Goal: Task Accomplishment & Management: Manage account settings

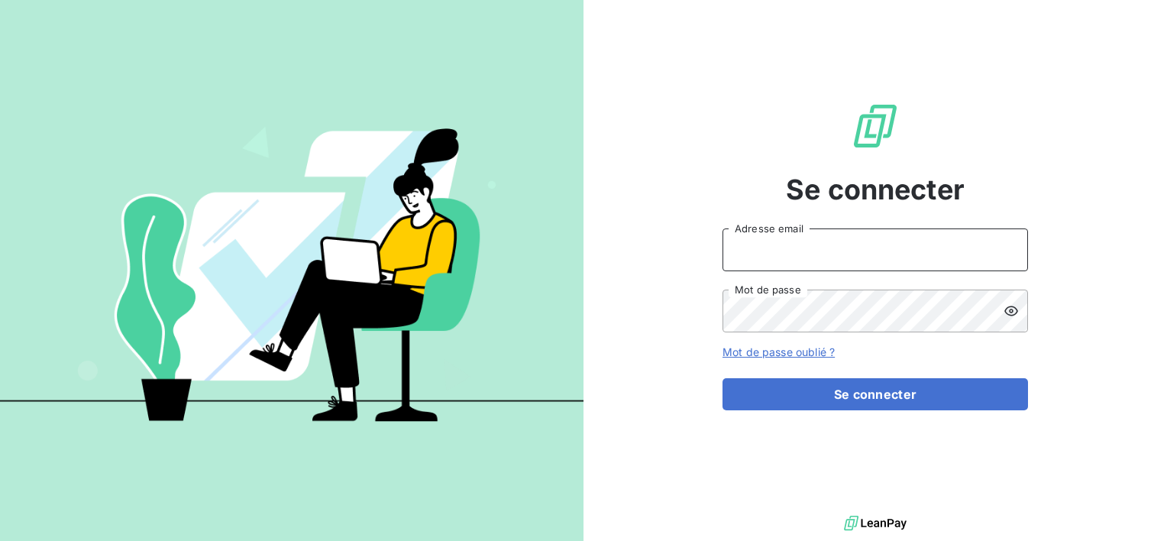
type input "[PERSON_NAME][EMAIL_ADDRESS][DOMAIN_NAME]"
click at [938, 418] on div "Se connecter [EMAIL_ADDRESS][DOMAIN_NAME] Adresse email Mot de passe Mot de pas…" at bounding box center [874, 256] width 305 height 512
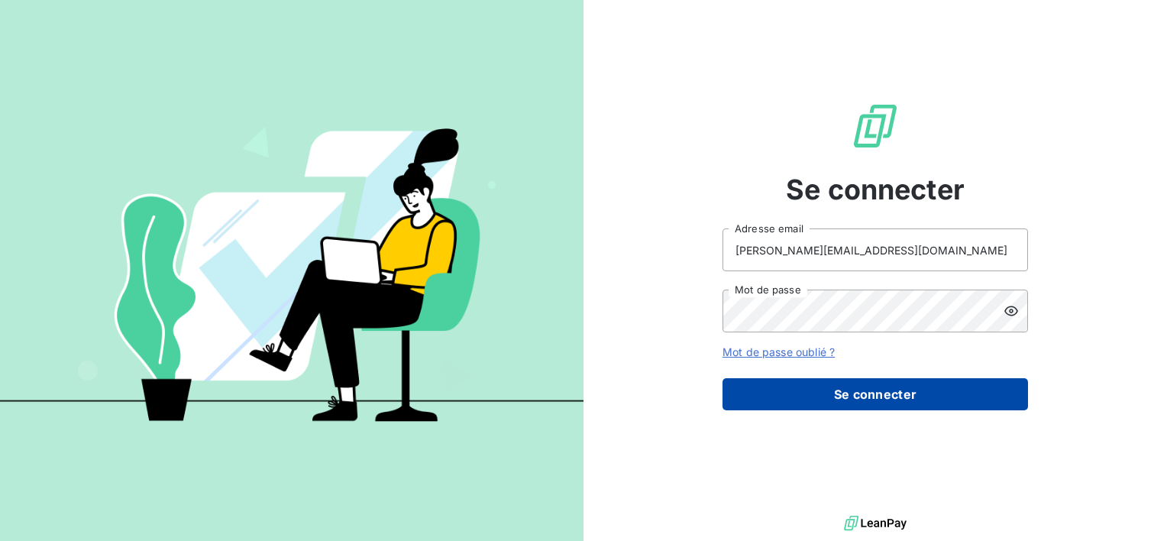
click at [933, 405] on button "Se connecter" at bounding box center [874, 394] width 305 height 32
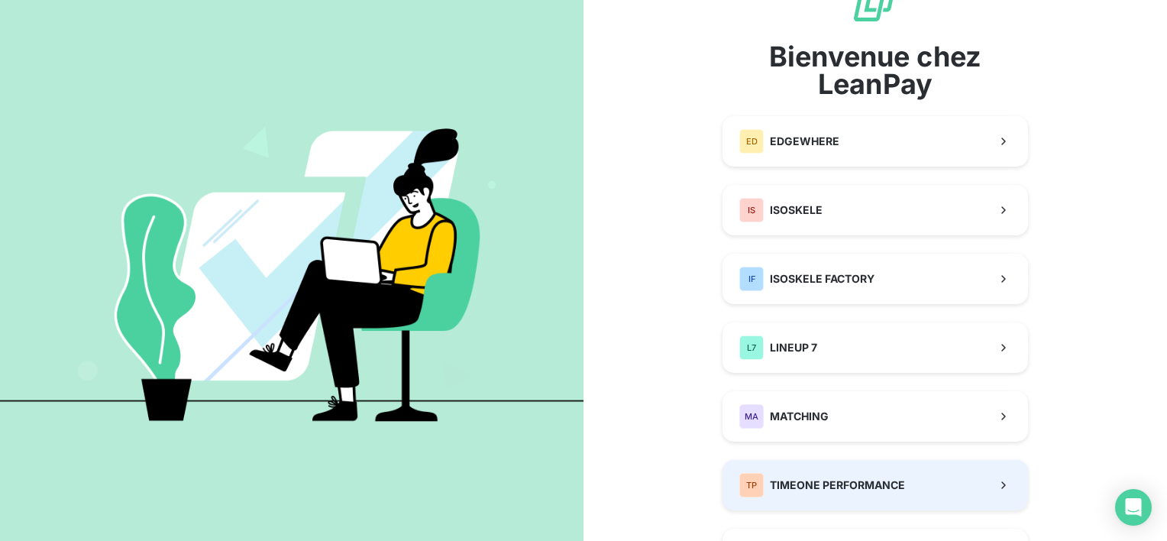
scroll to position [76, 0]
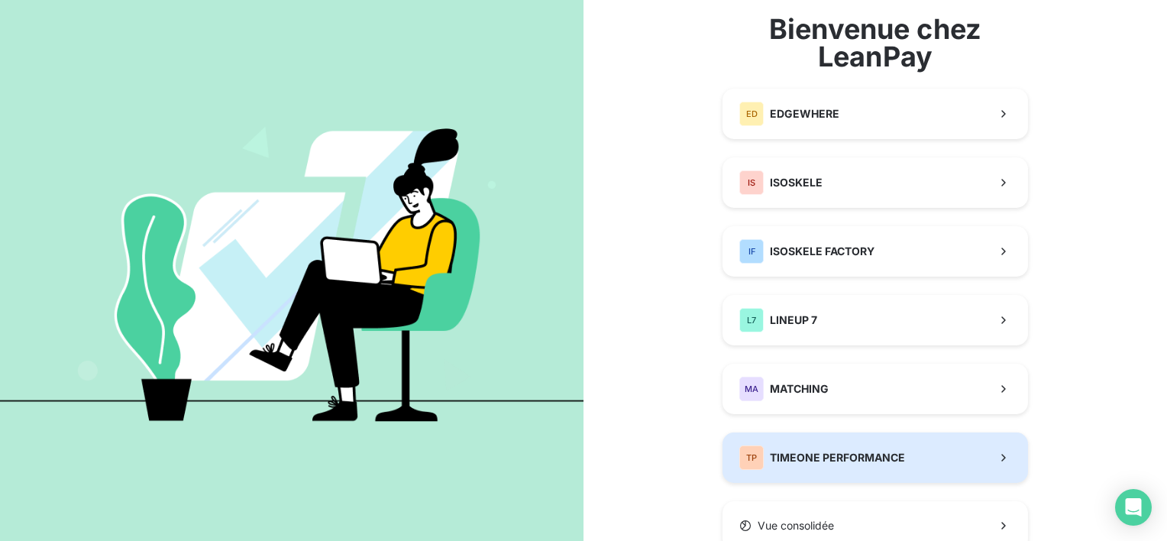
click at [846, 473] on button "TP TIMEONE PERFORMANCE" at bounding box center [874, 457] width 305 height 50
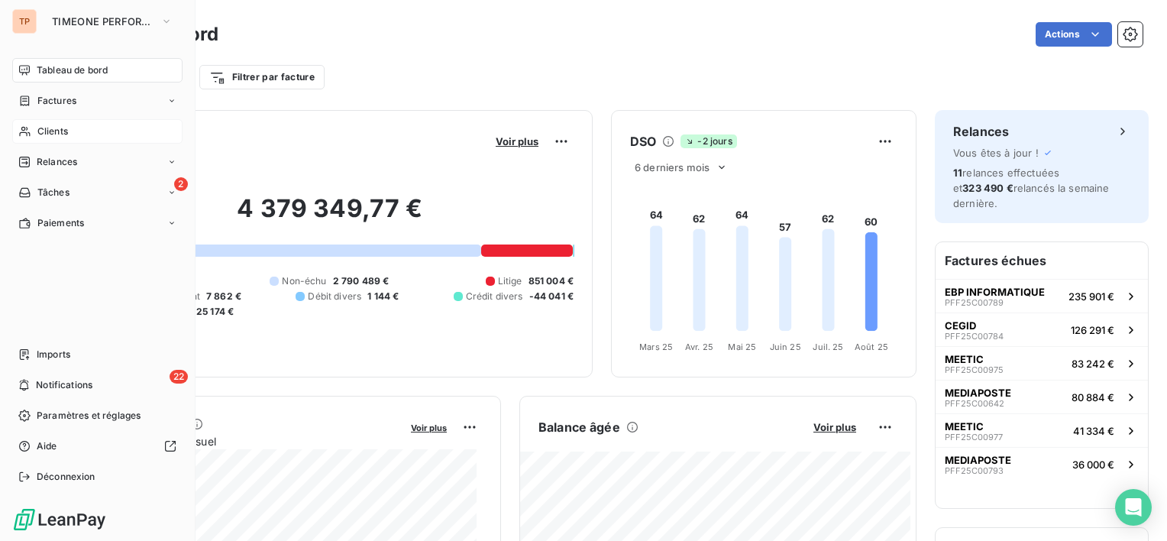
click at [52, 126] on span "Clients" at bounding box center [52, 131] width 31 height 14
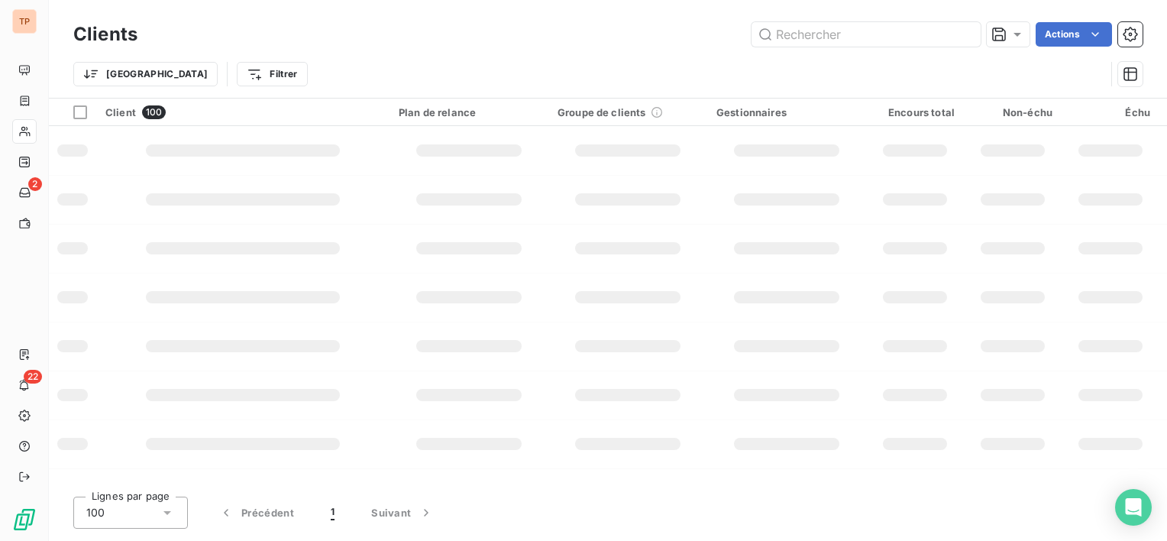
click at [912, 28] on input "text" at bounding box center [865, 34] width 229 height 24
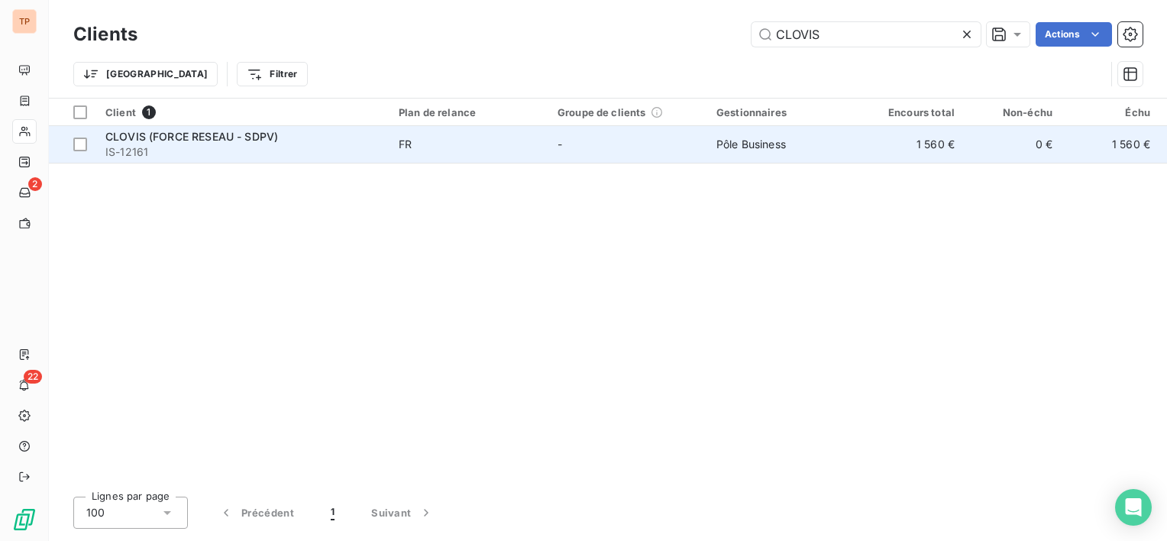
type input "CLOVIS"
click at [544, 136] on td "FR" at bounding box center [468, 144] width 159 height 37
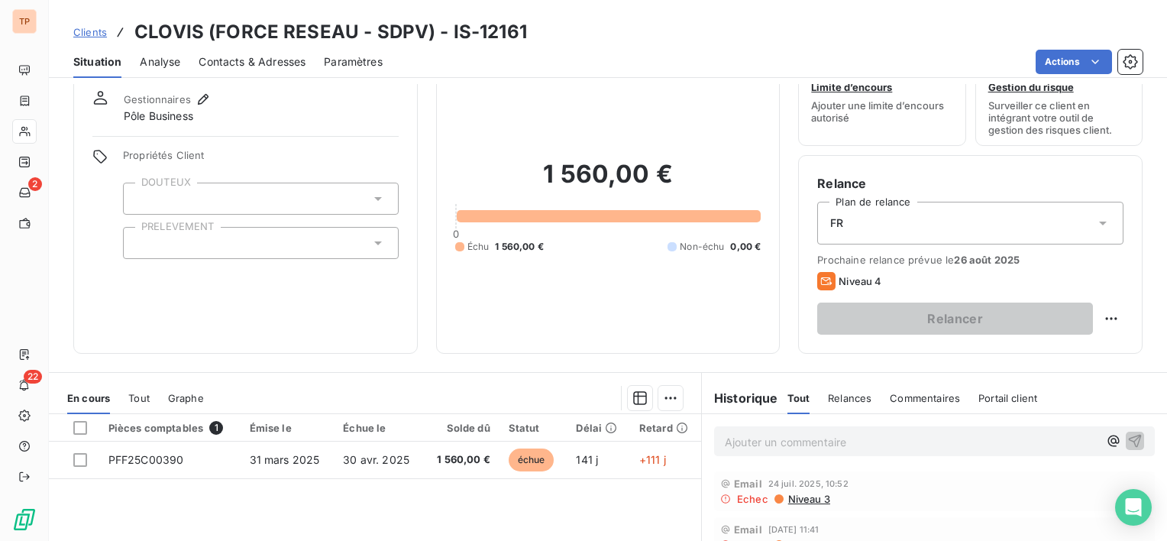
scroll to position [76, 0]
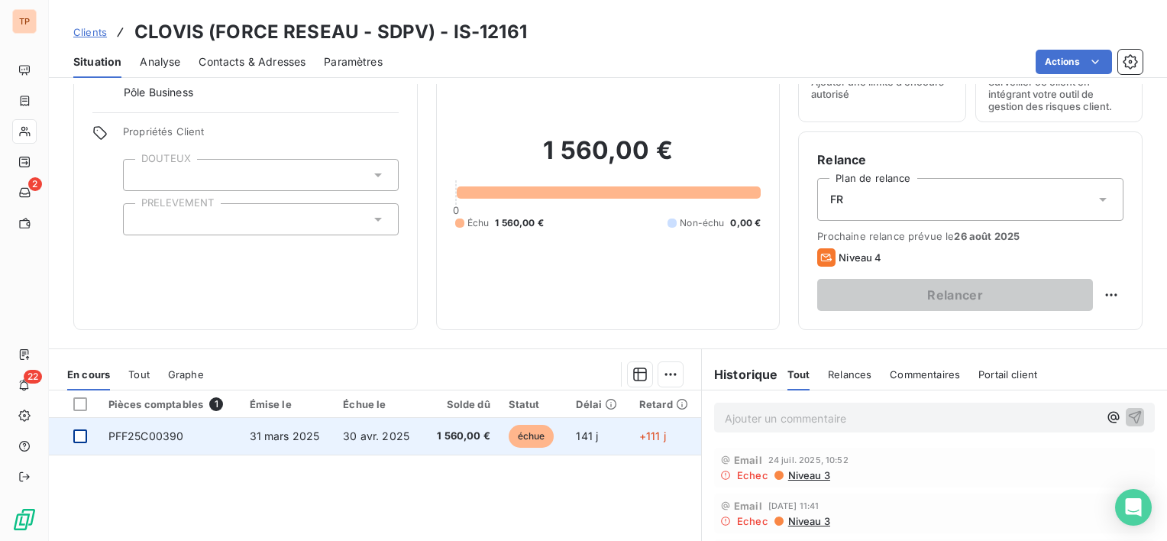
click at [78, 433] on div at bounding box center [80, 436] width 14 height 14
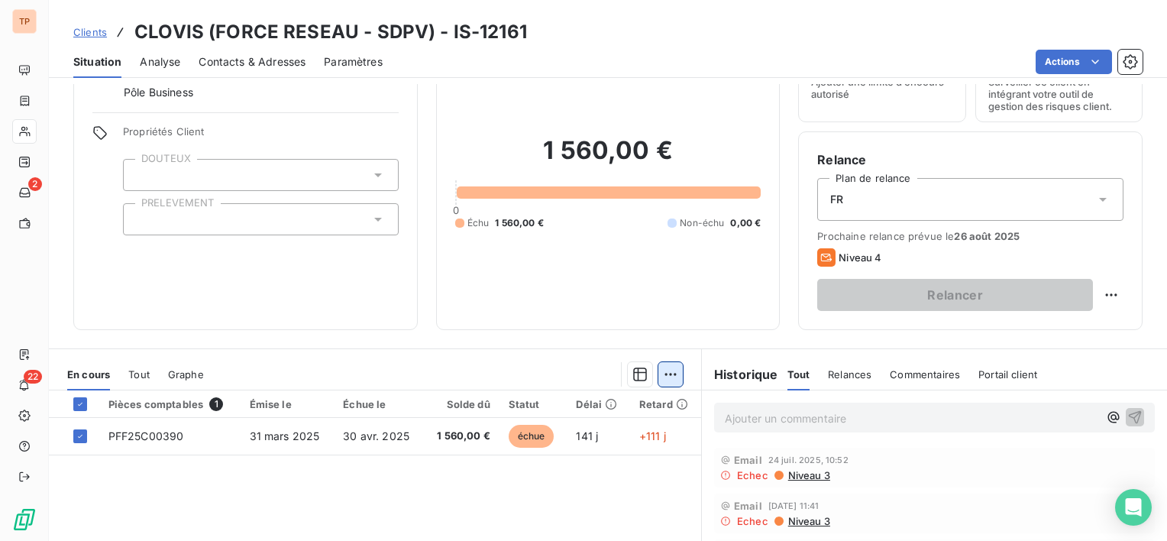
click at [670, 377] on html "TP 2 22 Clients CLOVIS (FORCE RESEAU - SDPV) - IS-12161 Situation Analyse Conta…" at bounding box center [583, 270] width 1167 height 541
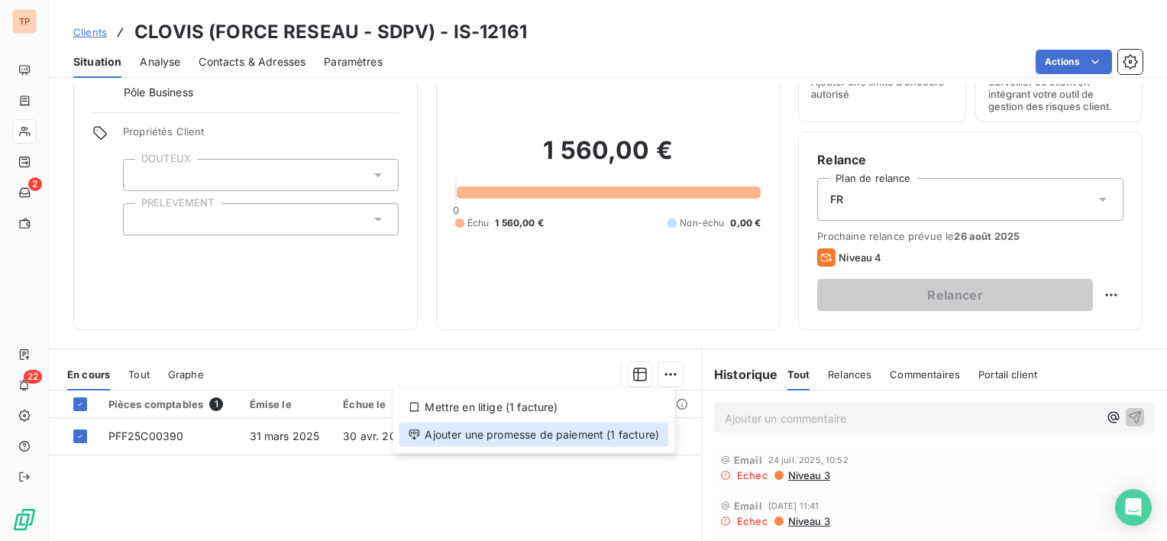
click at [541, 427] on div "Ajouter une promesse de paiement (1 facture)" at bounding box center [534, 434] width 270 height 24
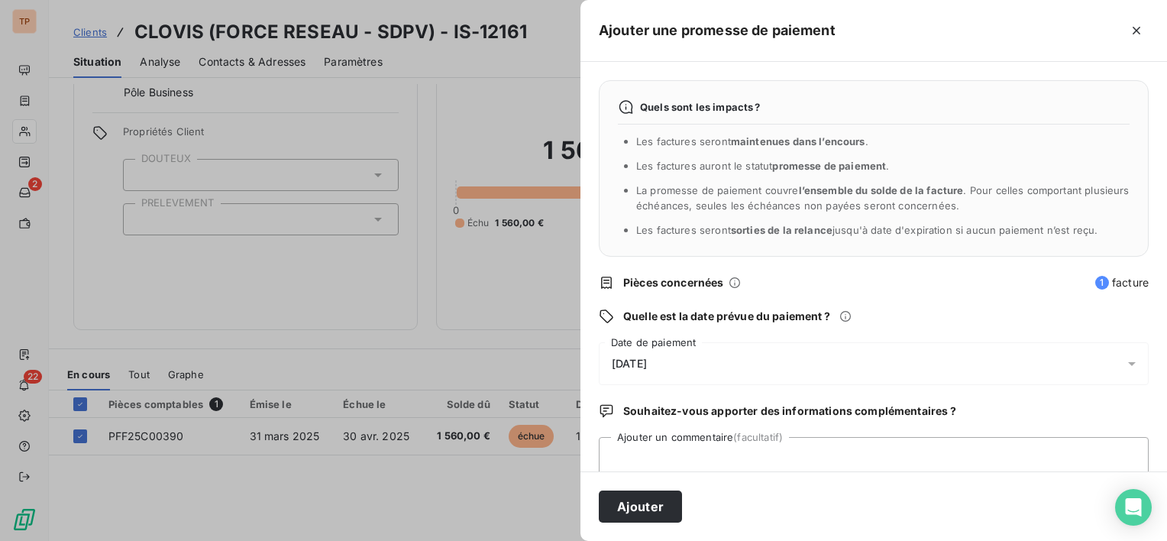
click at [798, 376] on div "[DATE]" at bounding box center [874, 363] width 550 height 43
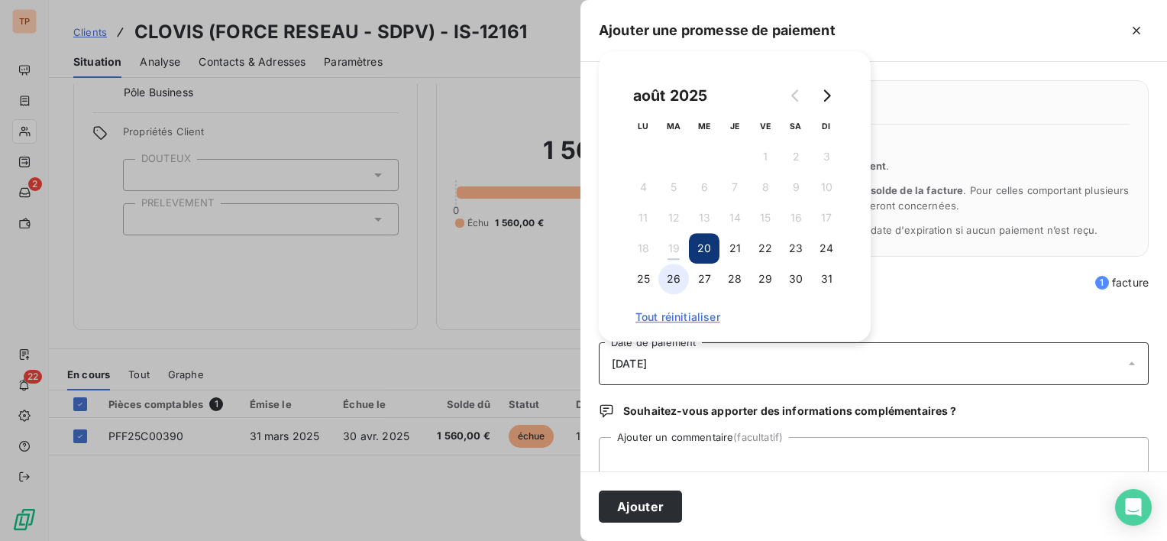
click at [666, 275] on button "26" at bounding box center [673, 278] width 31 height 31
click at [808, 482] on div "Ajouter" at bounding box center [873, 505] width 586 height 69
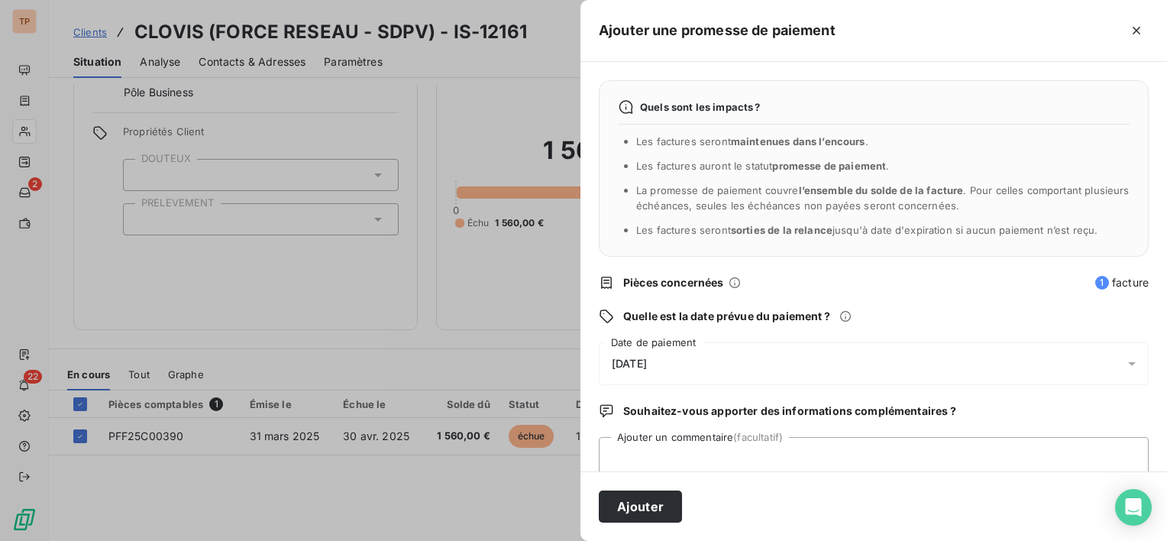
drag, startPoint x: 803, startPoint y: 476, endPoint x: 809, endPoint y: 447, distance: 29.7
click at [0, 0] on form "Ajouter une promesse de paiement Quels sont les impacts ? Les factures seront m…" at bounding box center [0, 0] width 0 height 0
click at [809, 447] on textarea "Ajouter un commentaire (facultatif)" at bounding box center [874, 466] width 550 height 58
type textarea "AVIS DE VIREMENT RECU LE 190825"
click at [664, 502] on button "Ajouter" at bounding box center [640, 506] width 83 height 32
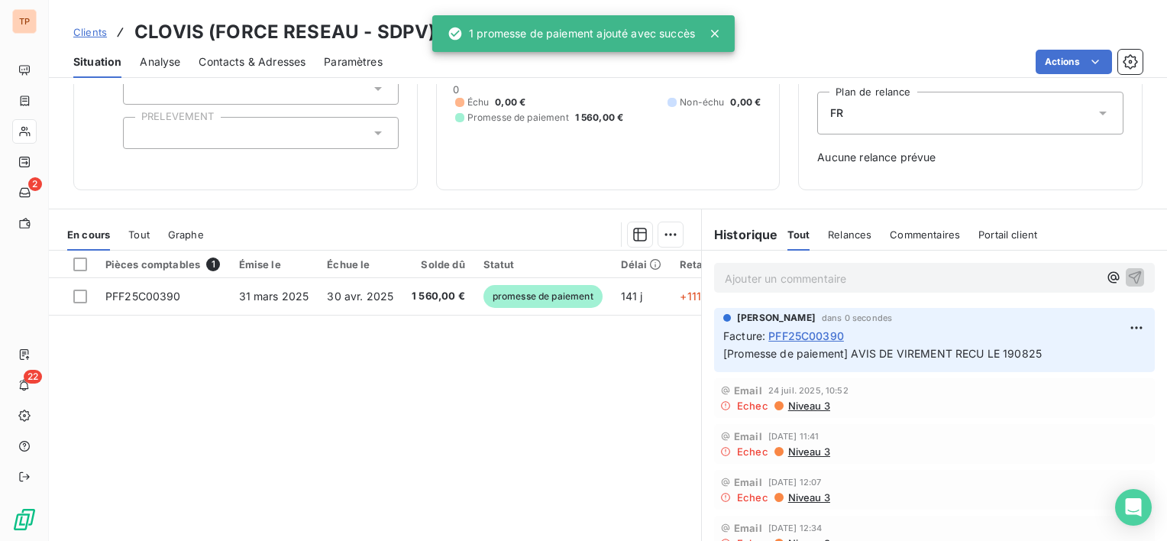
scroll to position [211, 0]
